Goal: Use online tool/utility: Utilize a website feature to perform a specific function

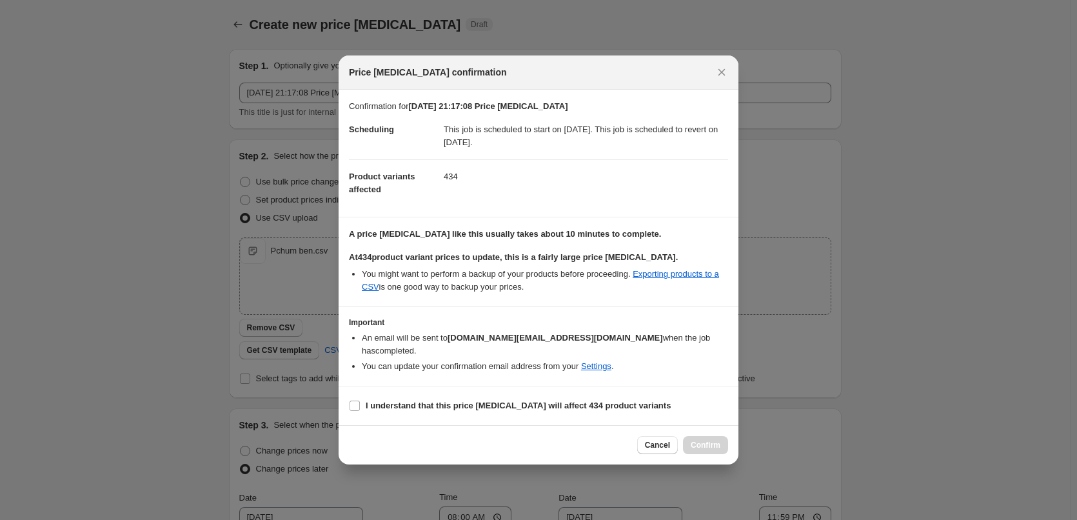
scroll to position [299, 0]
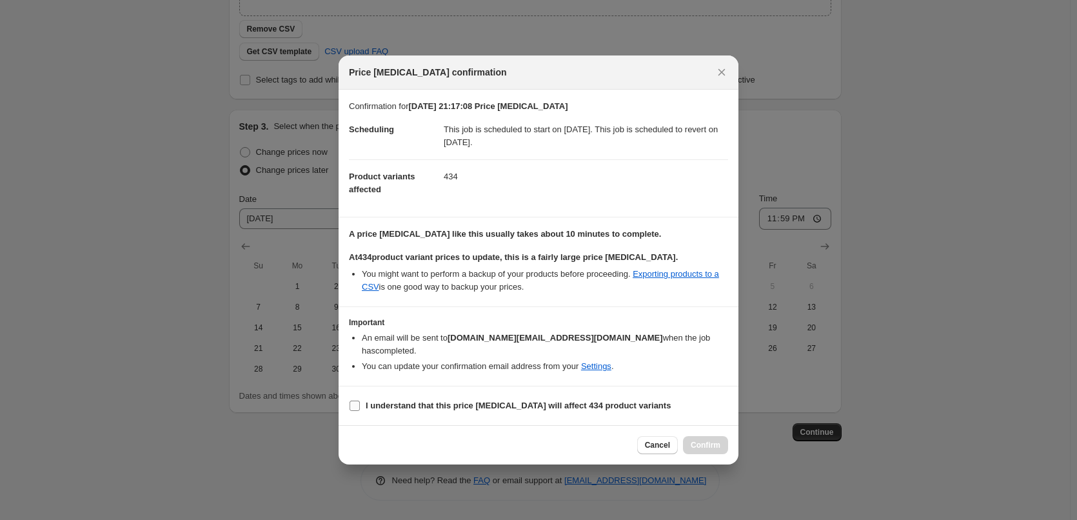
click at [421, 401] on b "I understand that this price change job will affect 434 product variants" at bounding box center [518, 406] width 305 height 10
click at [360, 401] on input "I understand that this price change job will affect 434 product variants" at bounding box center [355, 406] width 10 height 10
checkbox input "true"
click at [712, 440] on span "Confirm" at bounding box center [706, 445] width 30 height 10
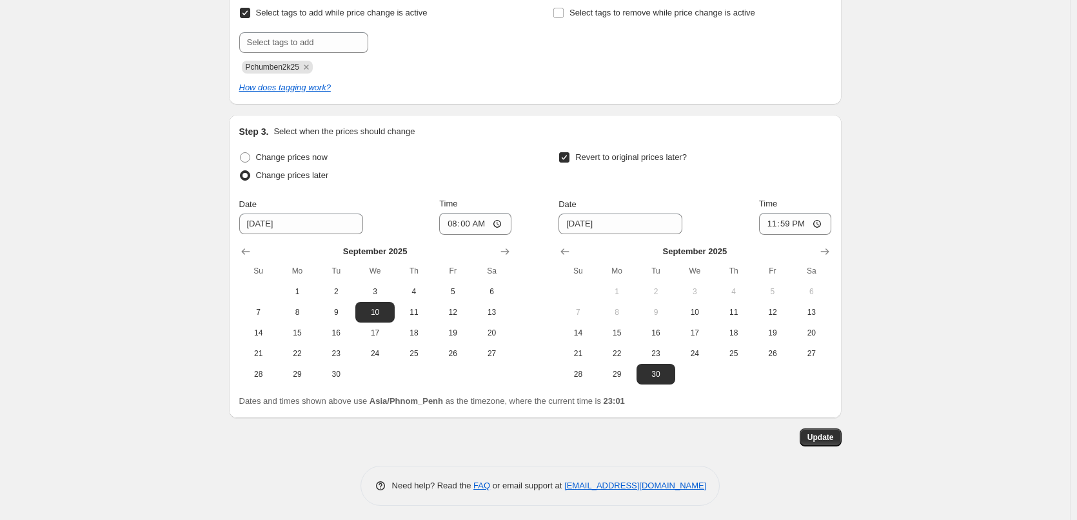
scroll to position [450, 0]
